Goal: Task Accomplishment & Management: Manage account settings

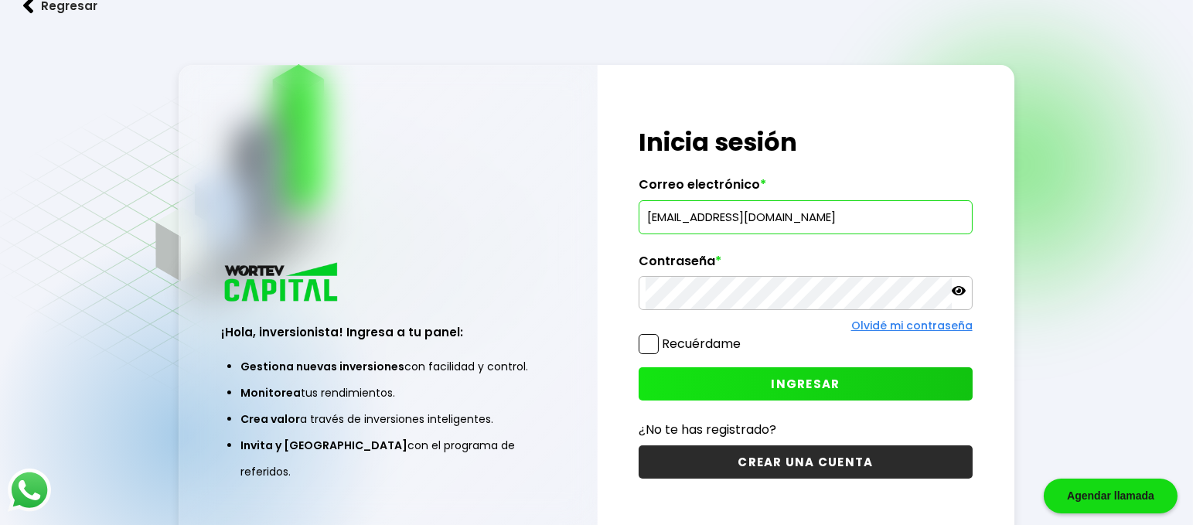
type input "[EMAIL_ADDRESS][DOMAIN_NAME]"
click at [789, 380] on span "INGRESAR" at bounding box center [805, 384] width 69 height 16
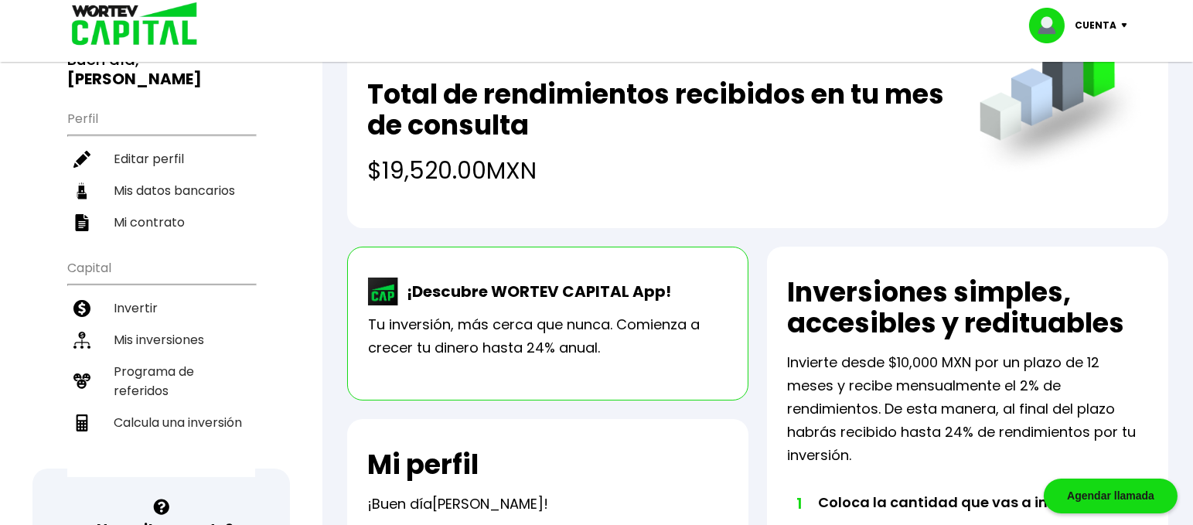
scroll to position [89, 0]
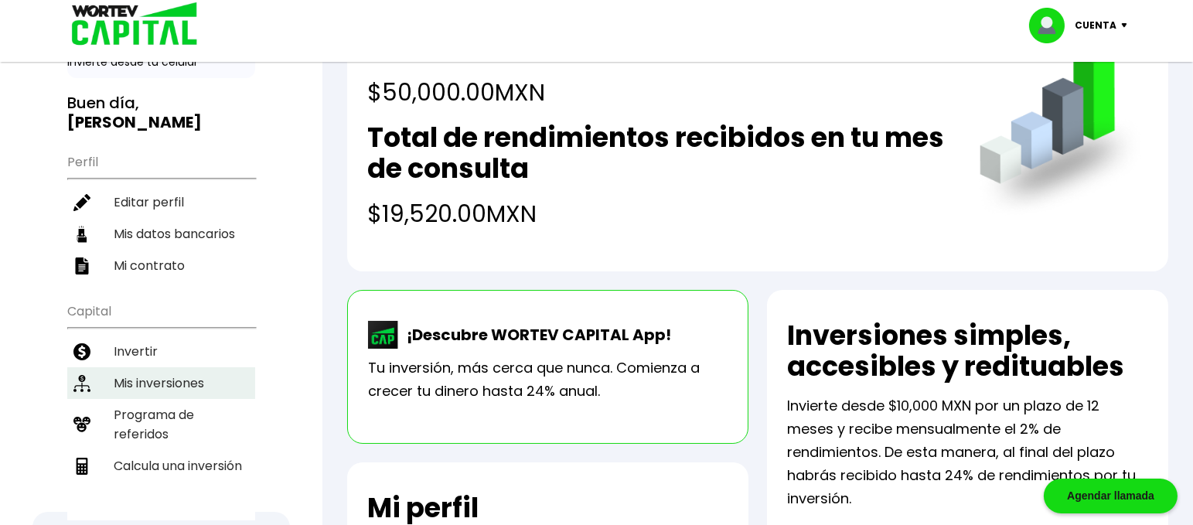
click at [141, 367] on li "Mis inversiones" at bounding box center [161, 383] width 188 height 32
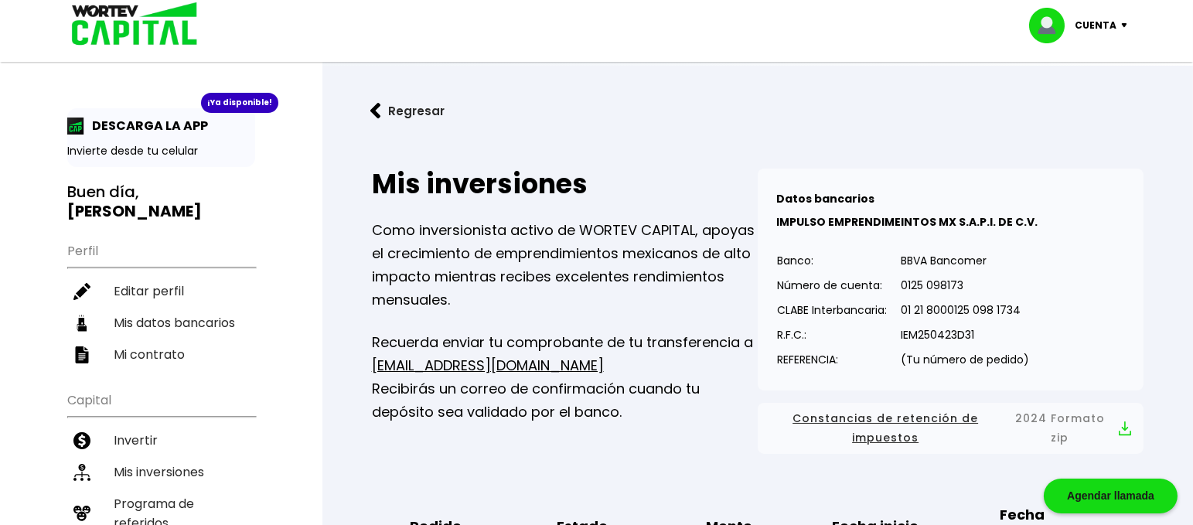
click at [1114, 19] on p "Cuenta" at bounding box center [1096, 25] width 42 height 23
click at [285, 359] on div "¡Ya disponible! DESCARGA LA APP Invierte desde tu celular Buen día, [PERSON_NAM…" at bounding box center [161, 501] width 322 height 972
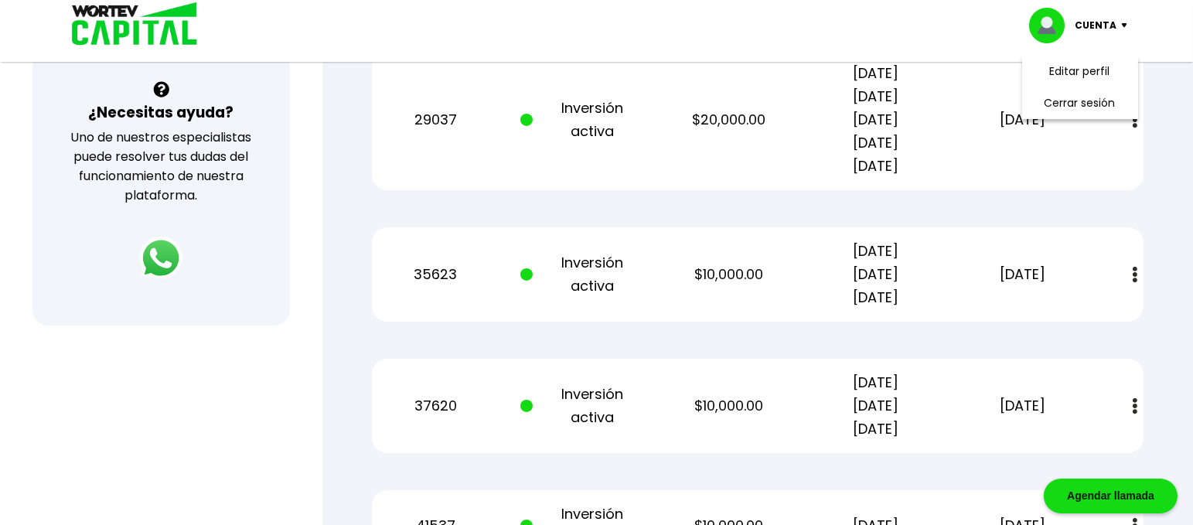
scroll to position [580, 0]
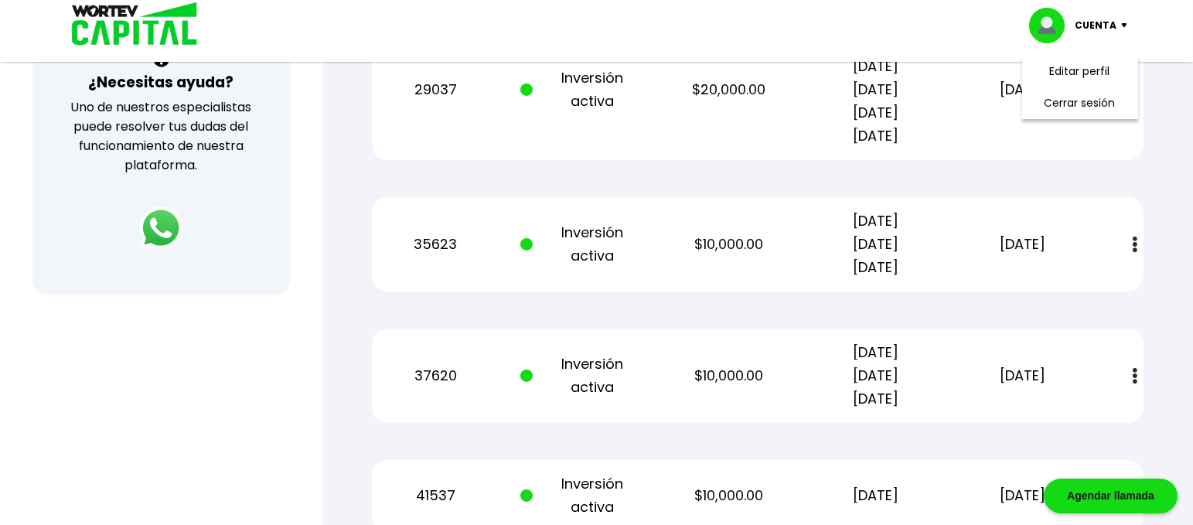
click at [1129, 243] on button at bounding box center [1135, 244] width 22 height 33
click at [587, 274] on div "35623 Inversión activa $10,000.00 [DATE] [DATE] [DATE] [DATE] Estado de cuenta" at bounding box center [757, 244] width 771 height 94
click at [810, 284] on div "35623 Inversión activa $10,000.00 [DATE] [DATE] [DATE] [DATE] Estado de cuenta" at bounding box center [757, 244] width 771 height 94
click at [1176, 232] on div "Regresar Mis inversiones Como inversionista activo de WORTEV CAPITAL, apoyas el…" at bounding box center [757, 80] width 870 height 1189
click at [978, 169] on div "Mis inversiones Como inversionista activo de WORTEV CAPITAL, apoyas el crecimie…" at bounding box center [757, 107] width 821 height 1087
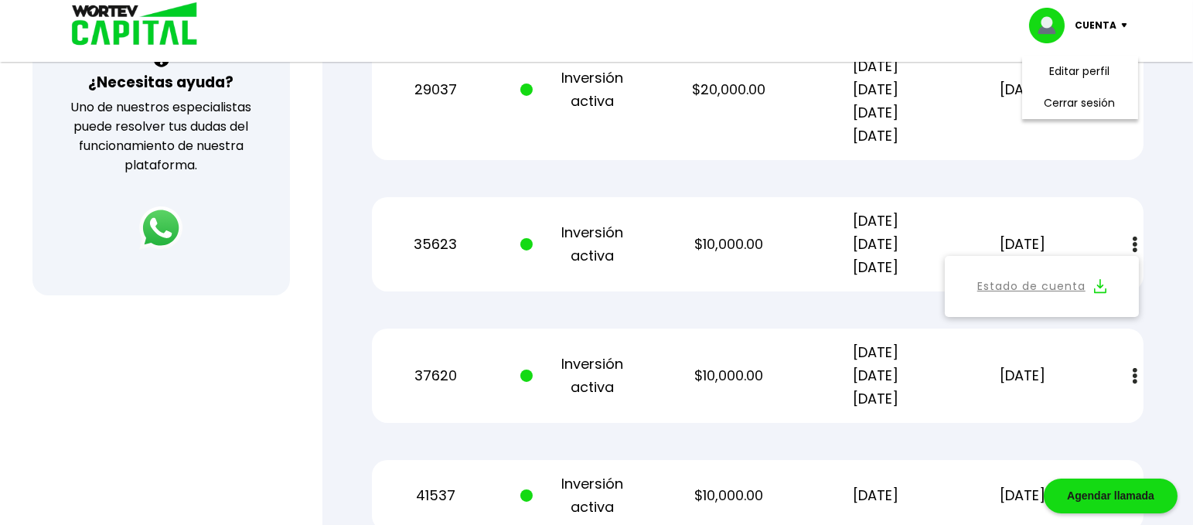
click at [1130, 236] on button at bounding box center [1135, 244] width 22 height 33
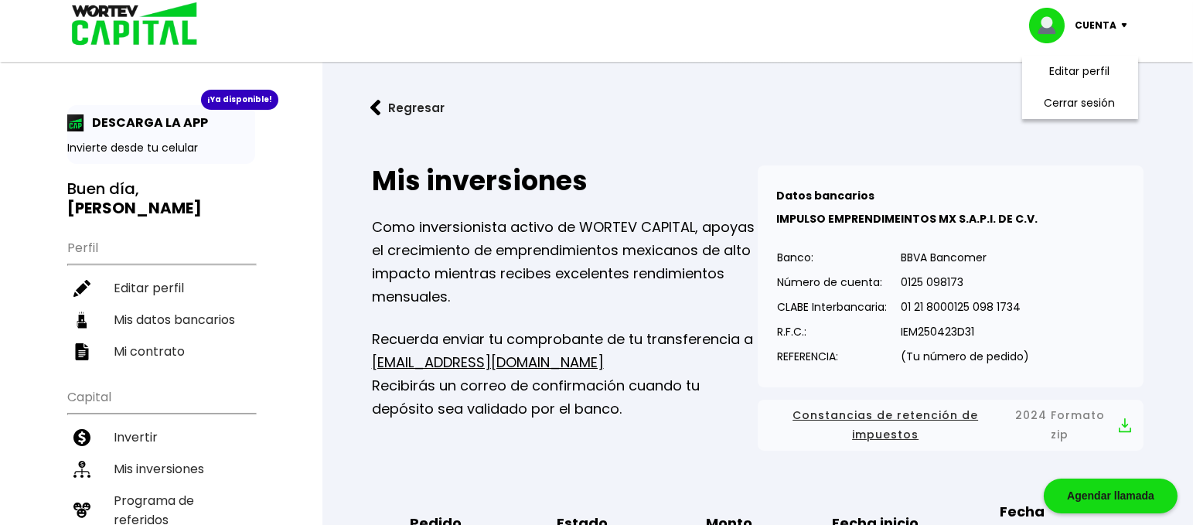
scroll to position [0, 0]
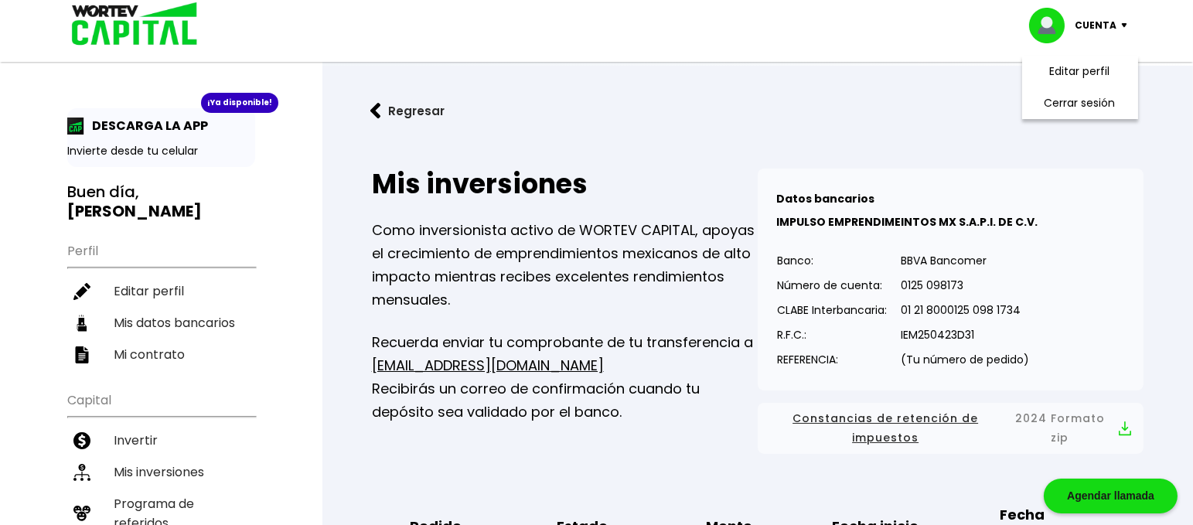
click at [379, 107] on img at bounding box center [375, 111] width 11 height 16
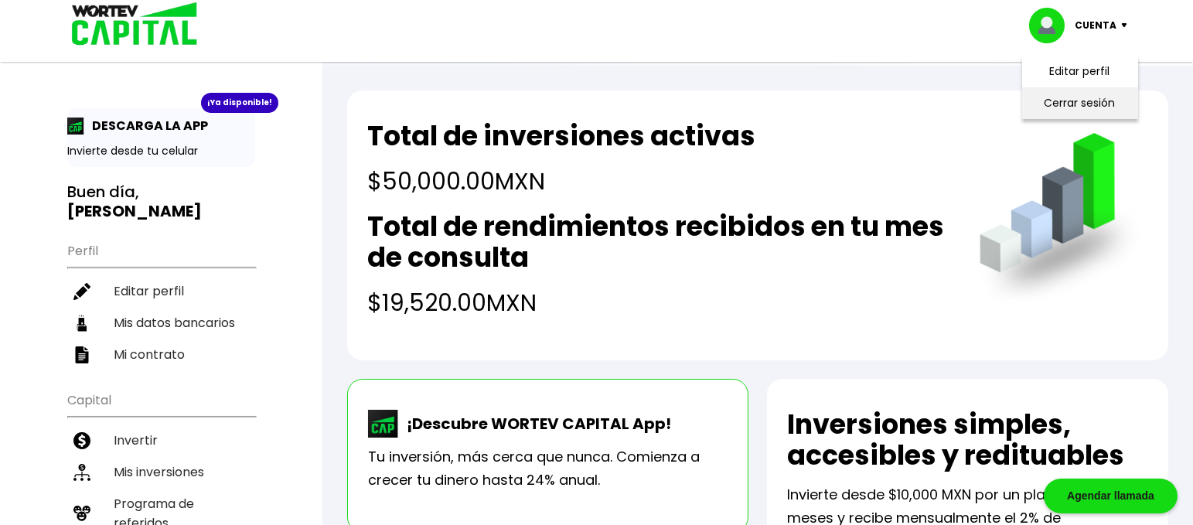
click at [1087, 100] on li "Cerrar sesión" at bounding box center [1080, 103] width 124 height 32
